Goal: Task Accomplishment & Management: Complete application form

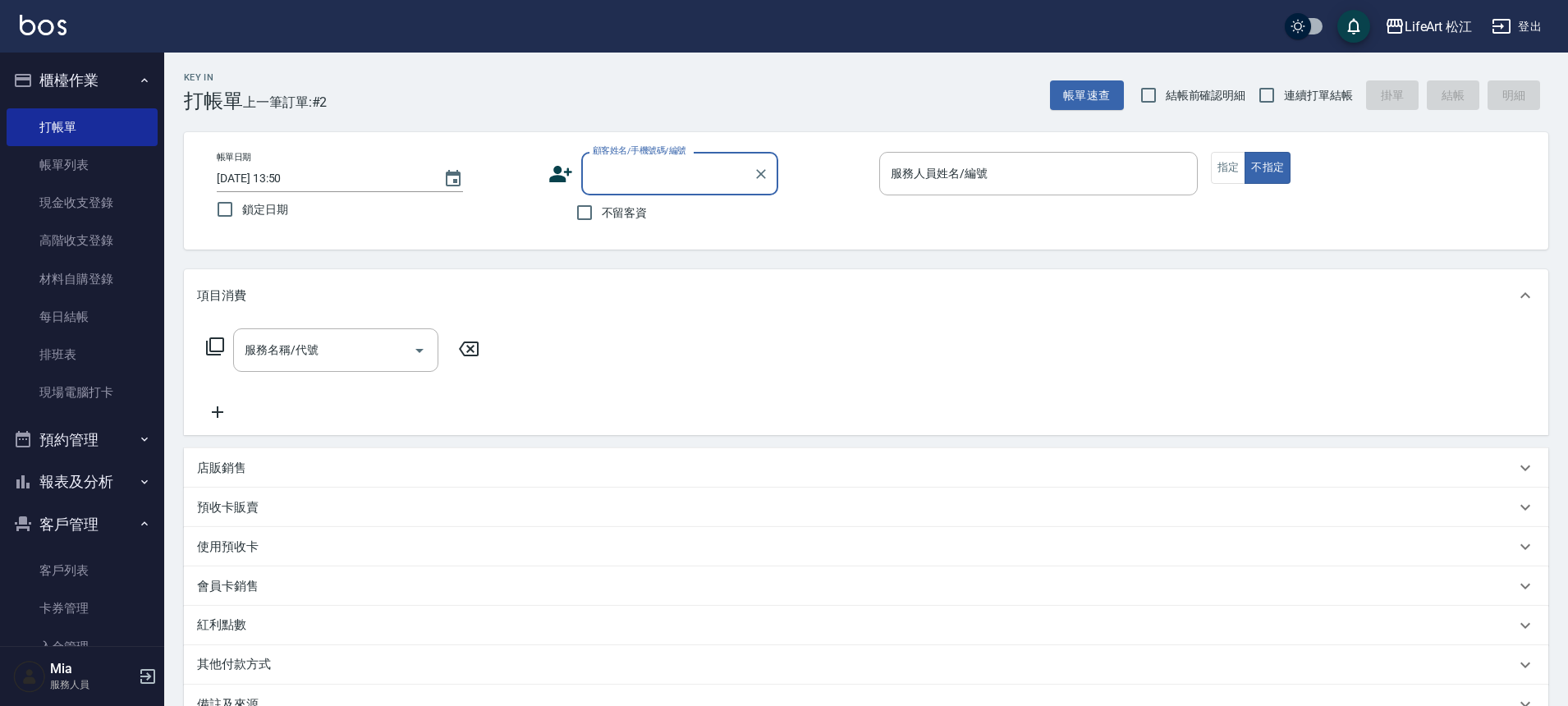
scroll to position [46, 0]
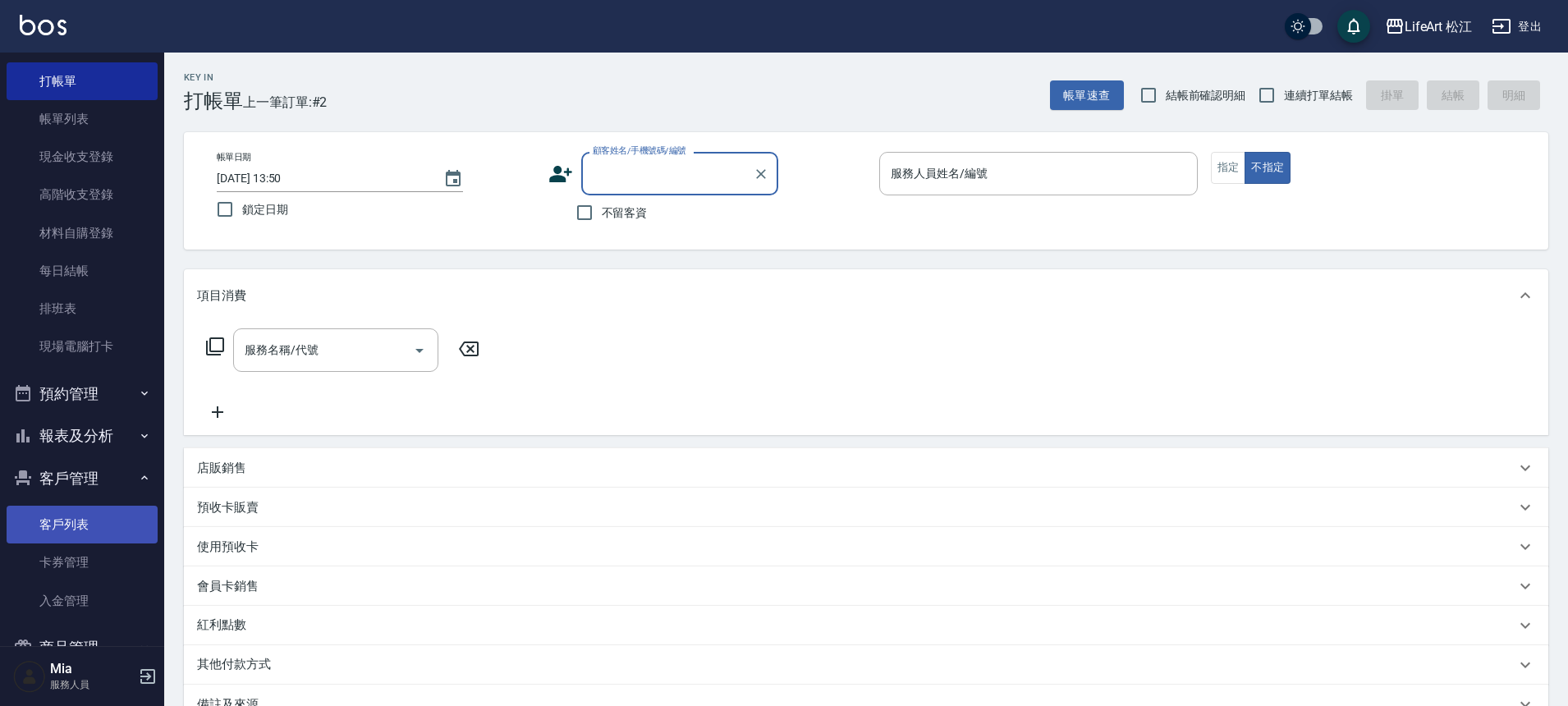
click at [85, 520] on link "客戶列表" at bounding box center [82, 524] width 151 height 38
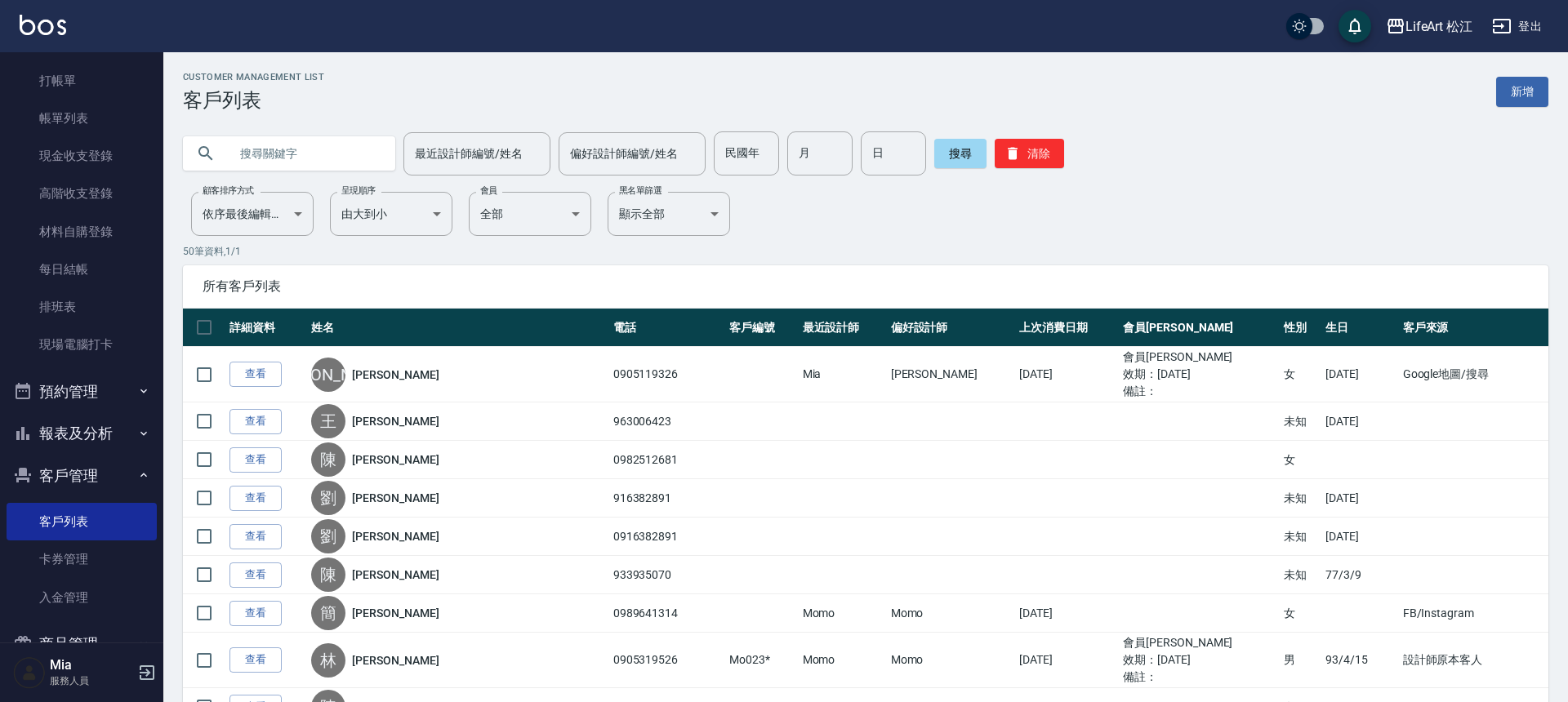
click at [1517, 97] on link "新增" at bounding box center [1522, 92] width 52 height 30
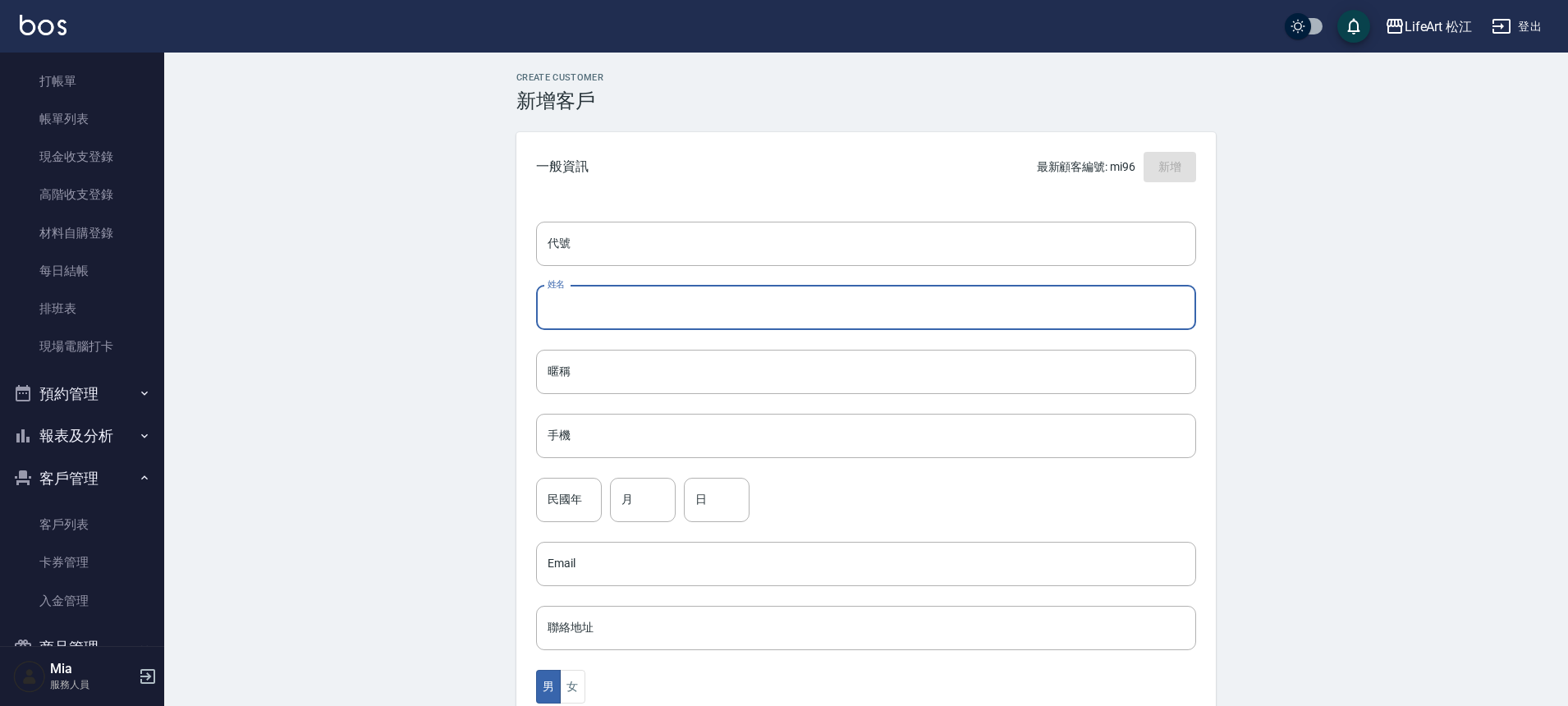
click at [587, 307] on input "姓名" at bounding box center [866, 308] width 660 height 44
type input "x"
type input "ㄘ"
type input "物"
type input "[PERSON_NAME]"
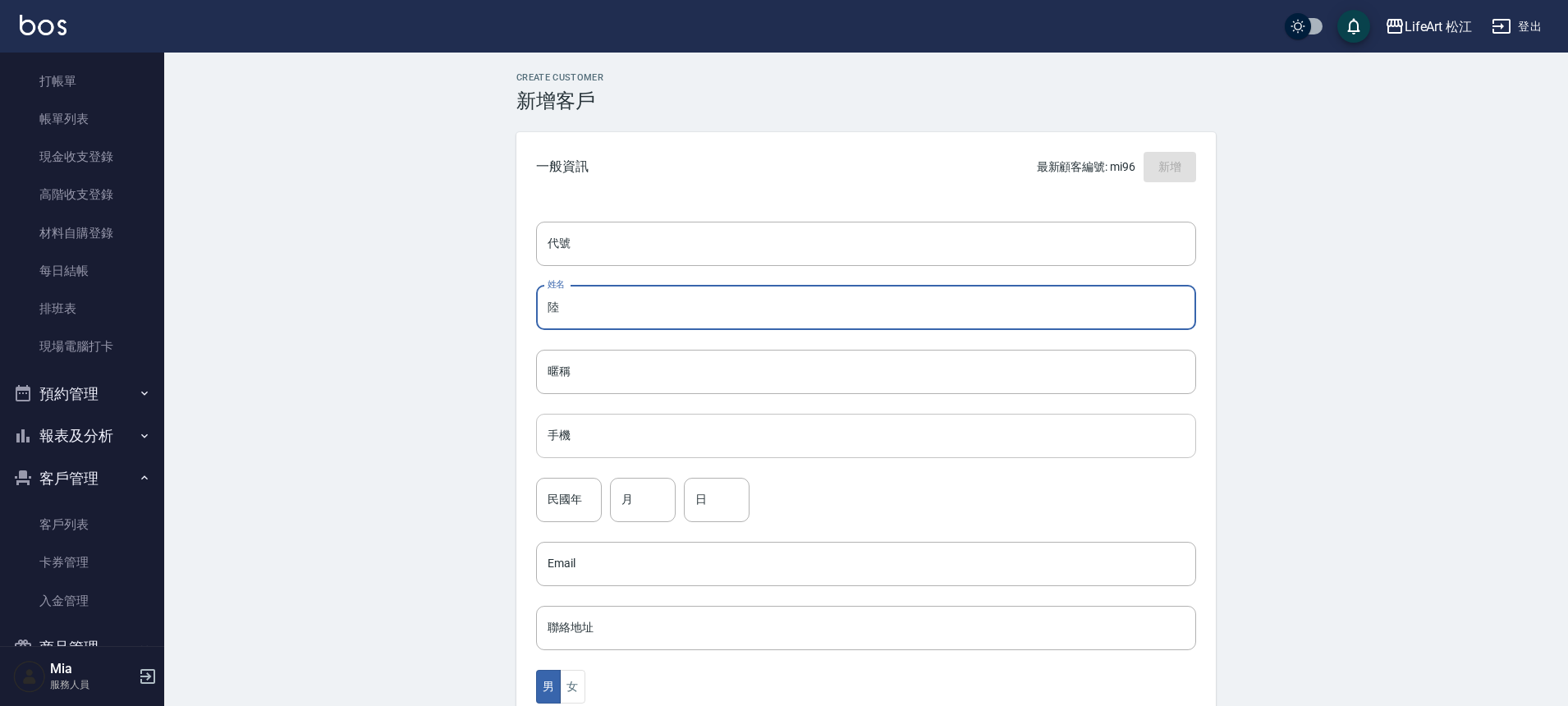
type input "陸"
click at [672, 447] on input "手機" at bounding box center [866, 436] width 660 height 44
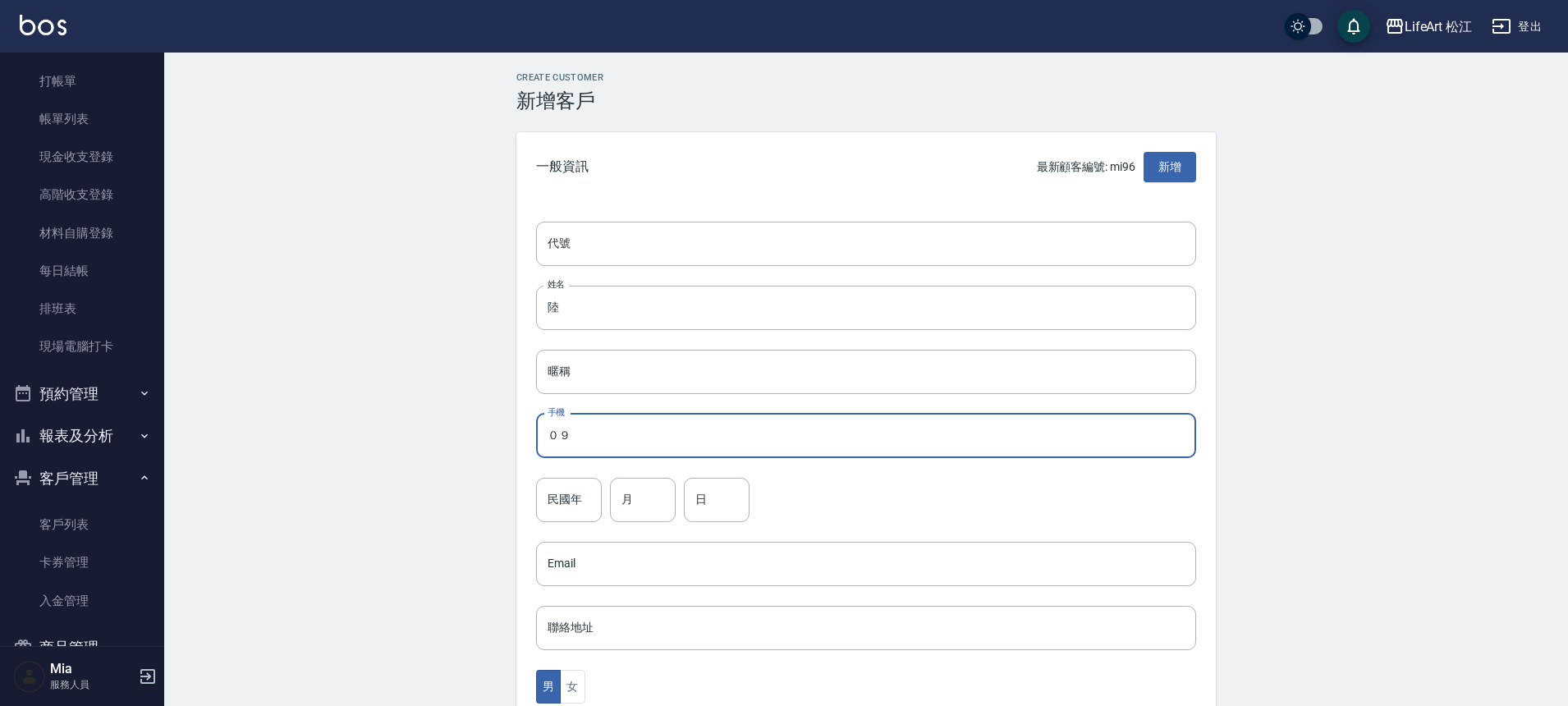
type input "０"
type input "0937183743"
click at [593, 304] on input "陸" at bounding box center [866, 308] width 660 height 44
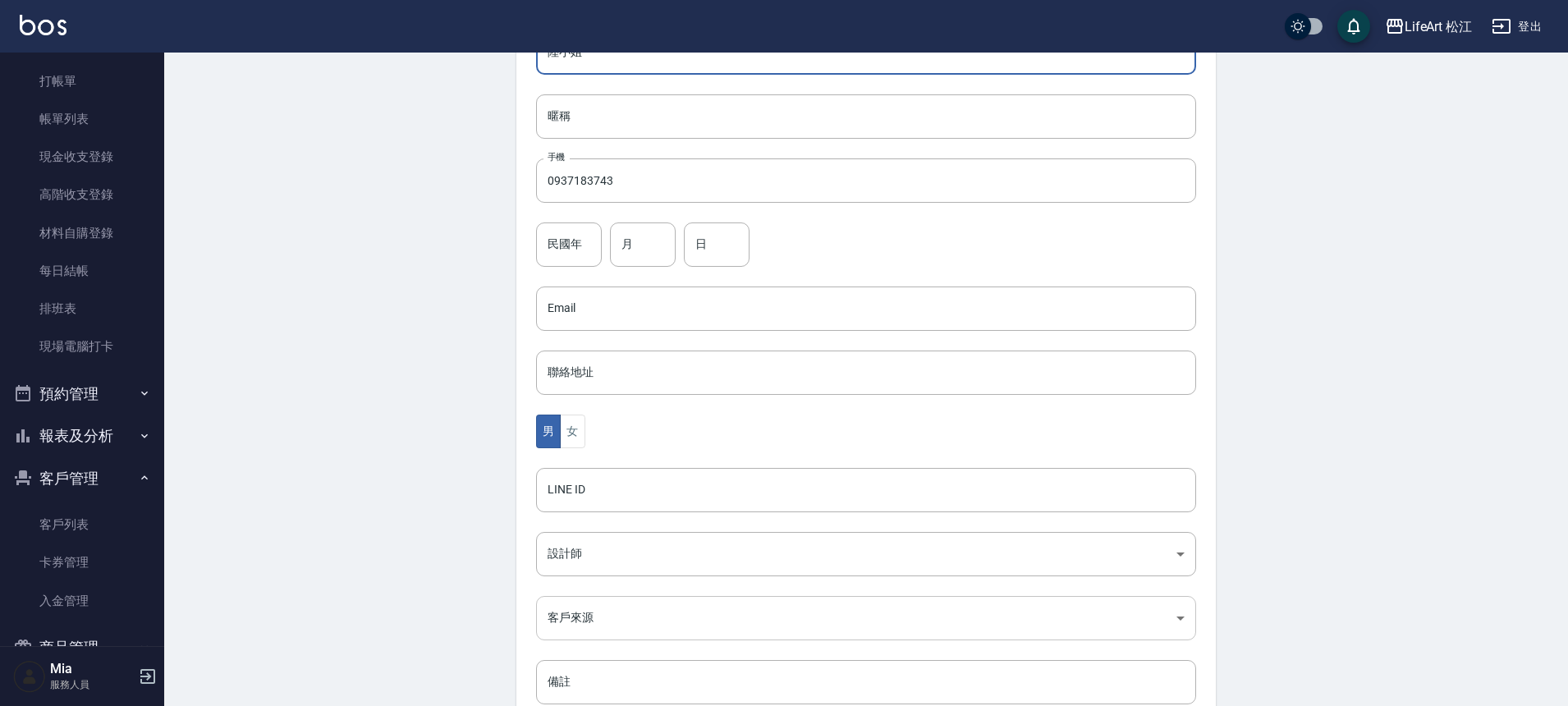
scroll to position [363, 0]
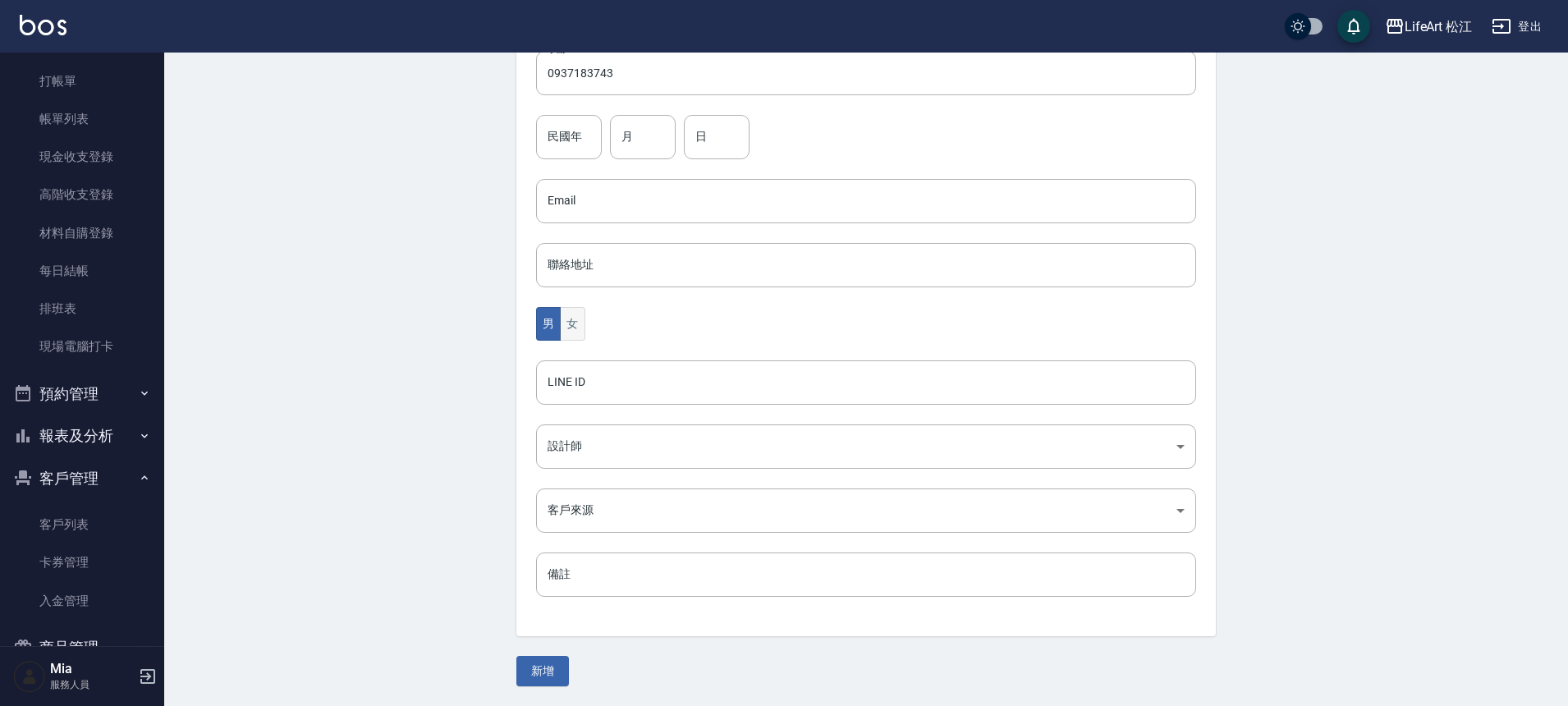
type input "陸小姐"
click at [582, 326] on button "女" at bounding box center [572, 323] width 25 height 33
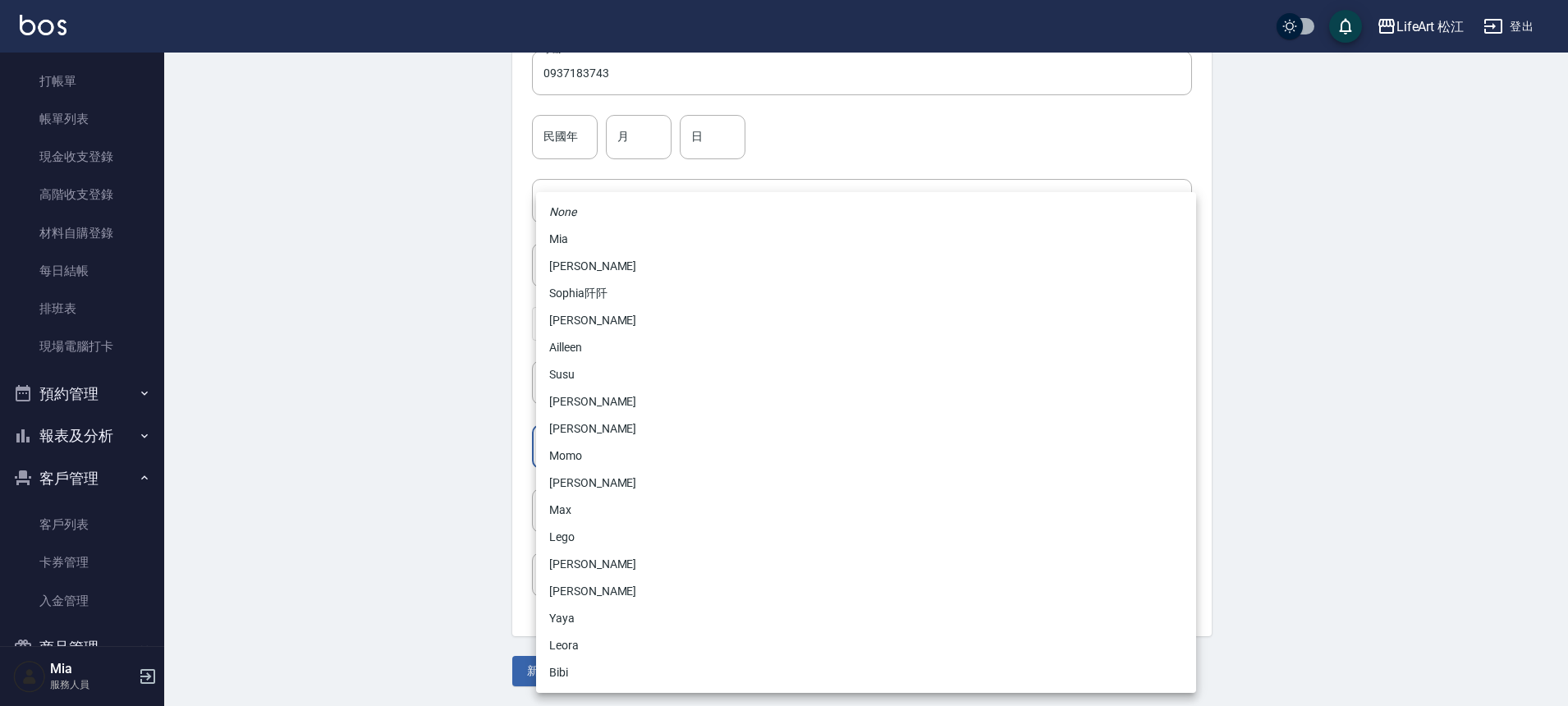
click at [625, 440] on body "LifeArt 松江 登出 櫃檯作業 打帳單 帳單列表 現金收支登錄 高階收支登錄 材料自購登錄 每日結帳 排班表 現場電腦打卡 預約管理 預約管理 單日預約…" at bounding box center [784, 172] width 1568 height 1069
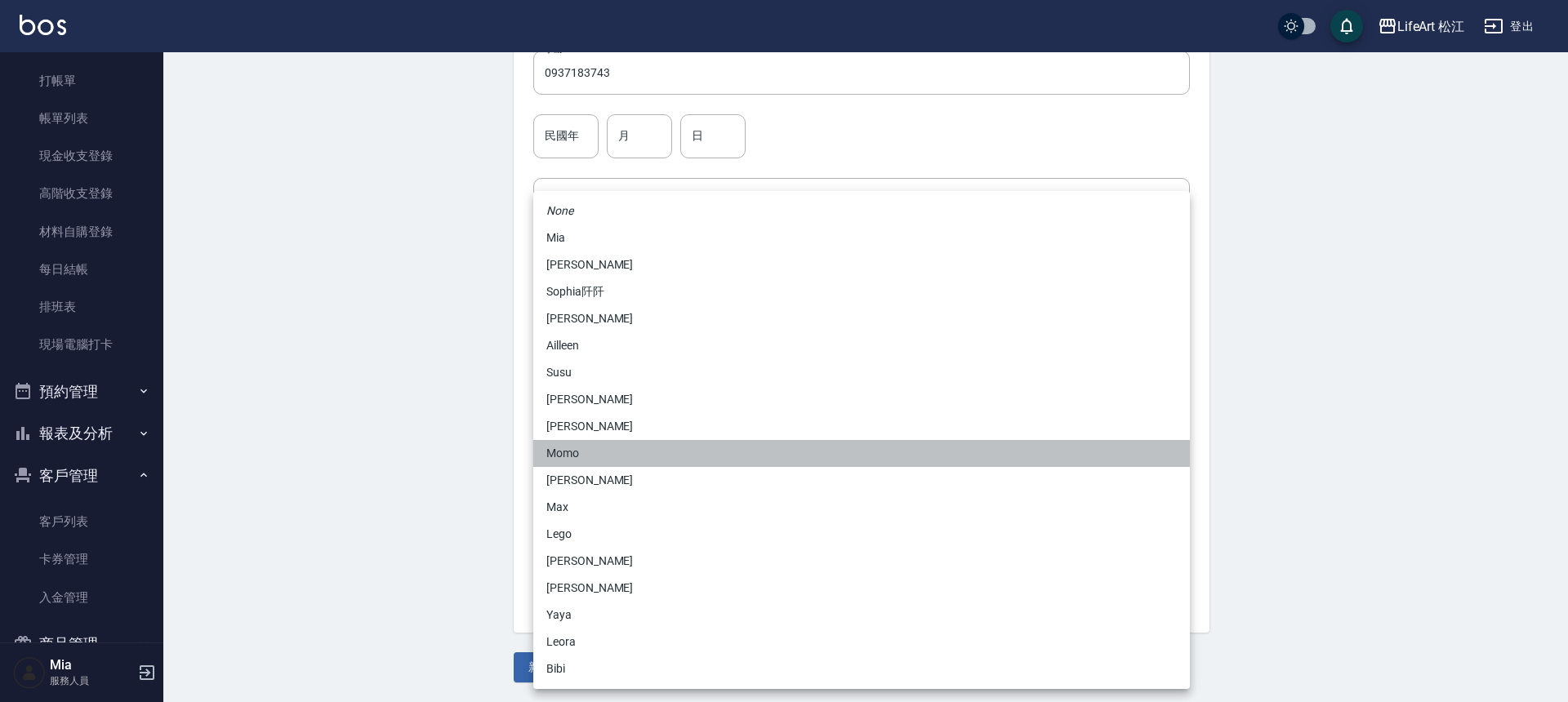
click at [602, 459] on li "Momo" at bounding box center [862, 453] width 657 height 27
type input "e84b7556-3071-4136-b765-65514d721750"
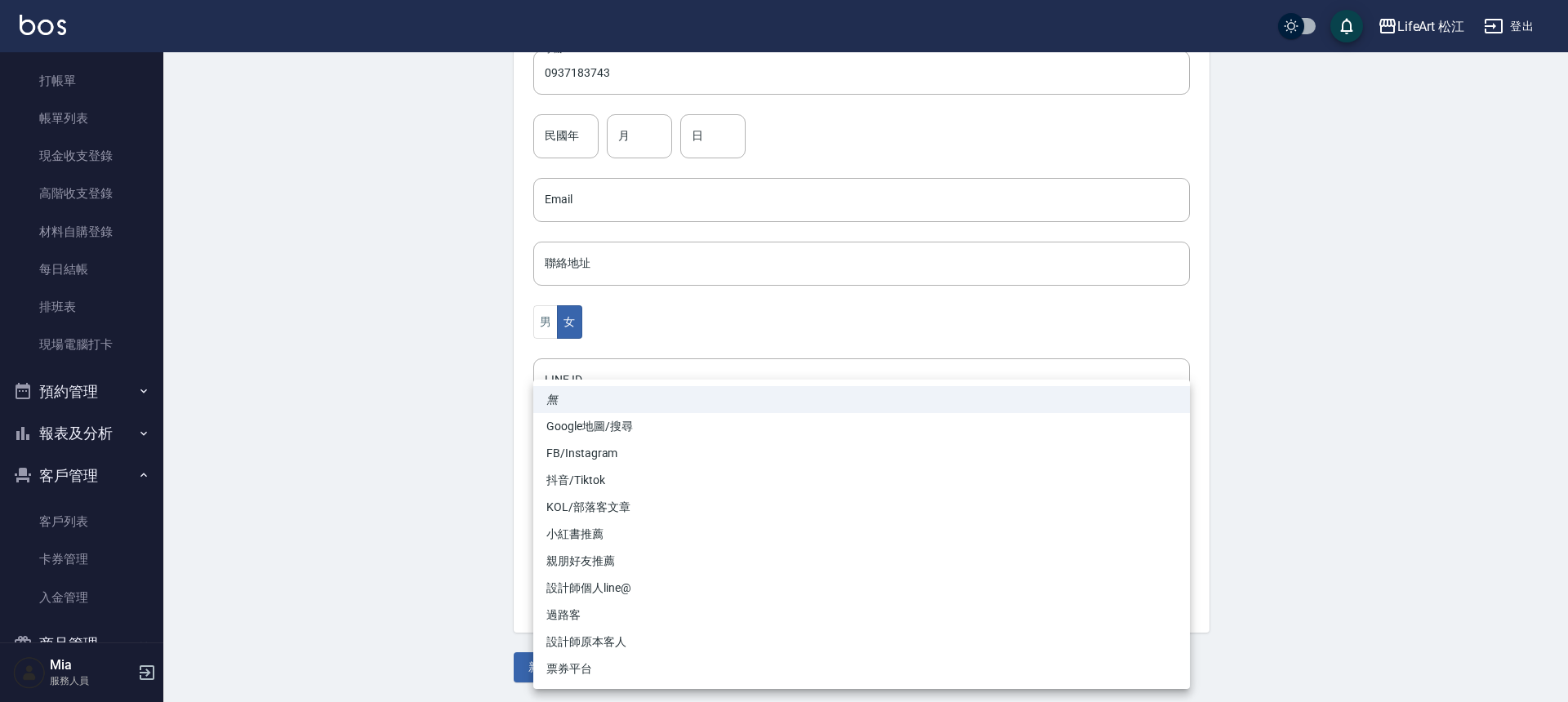
click at [587, 503] on body "LifeArt 松江 登出 櫃檯作業 打帳單 帳單列表 現金收支登錄 高階收支登錄 材料自購登錄 每日結帳 排班表 現場電腦打卡 預約管理 預約管理 單日預約…" at bounding box center [784, 171] width 1568 height 1063
click at [597, 430] on li "Google地圖/搜尋" at bounding box center [862, 426] width 657 height 27
type input "Google地圖/搜尋"
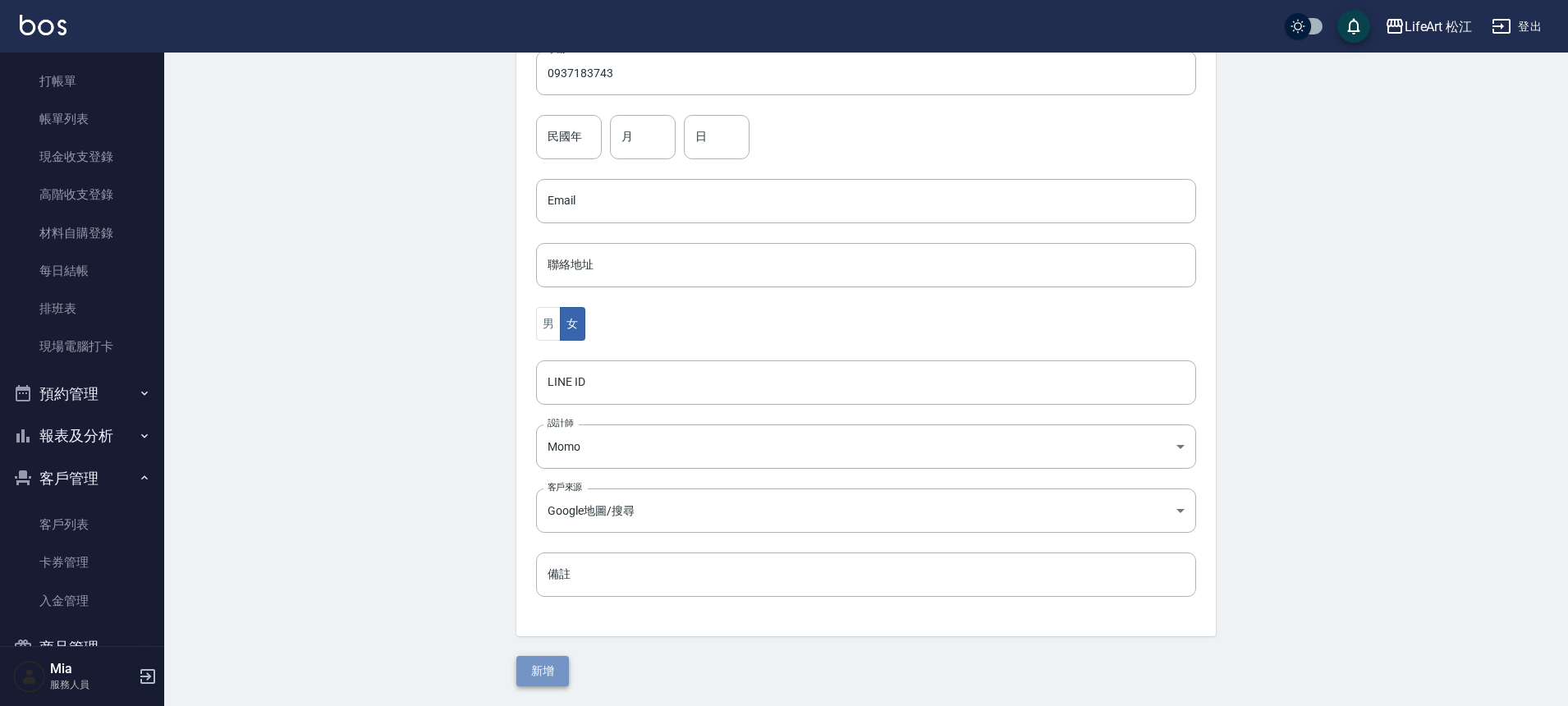
click at [554, 678] on button "新增" at bounding box center [542, 671] width 52 height 30
